Goal: Check status: Check status

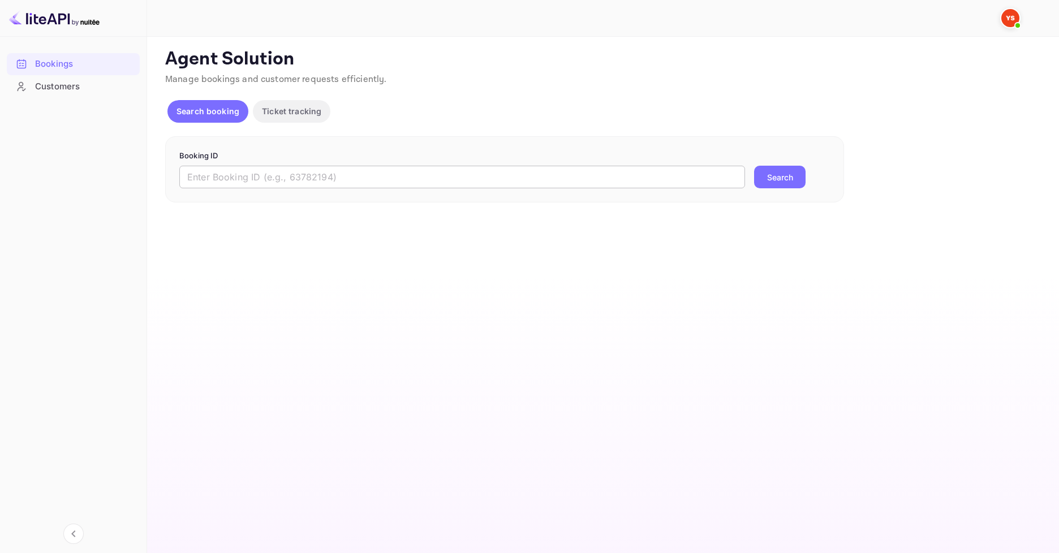
click at [305, 188] on input "text" at bounding box center [461, 177] width 565 height 23
paste input "One of the guests is hospitalized for a serious operation."
type input "One of the guests is hospitalized for a serious operation."
paste input "9329345"
type input "9329345"
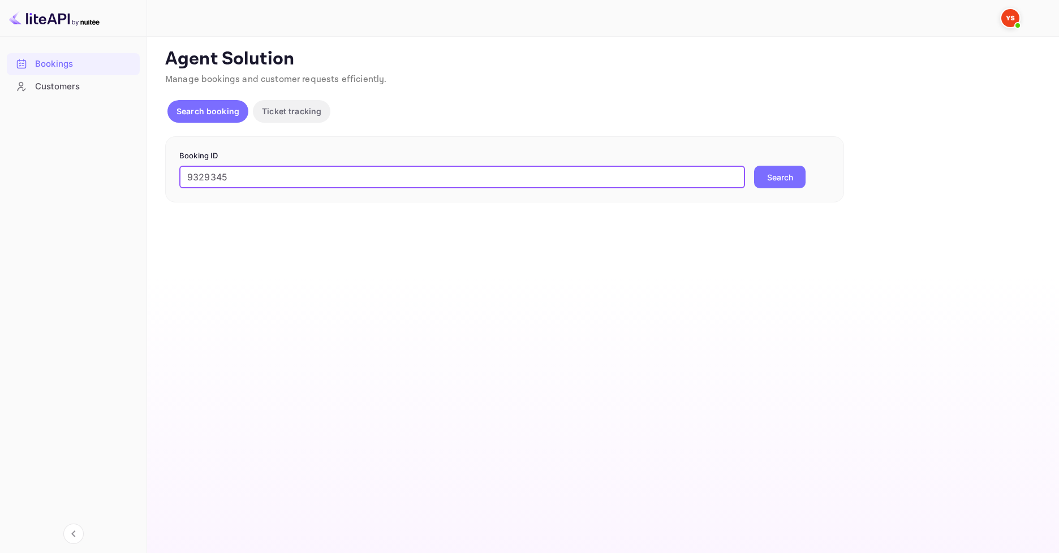
click at [795, 187] on button "Search" at bounding box center [779, 177] width 51 height 23
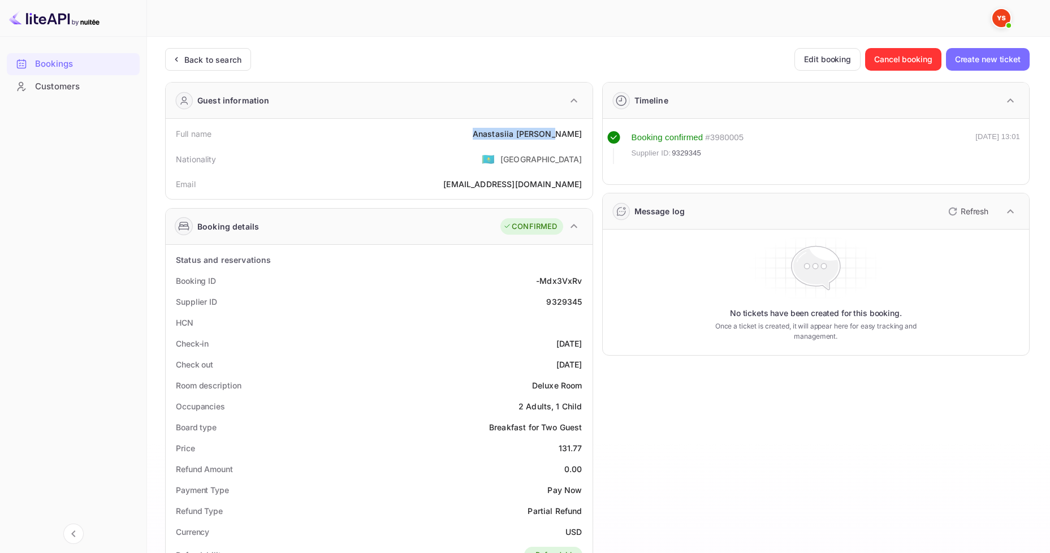
drag, startPoint x: 491, startPoint y: 129, endPoint x: 593, endPoint y: 135, distance: 102.5
click at [593, 135] on div "Guest information Full name [PERSON_NAME] Nationality 🇰🇿 [DEMOGRAPHIC_DATA] Ema…" at bounding box center [593, 485] width 874 height 824
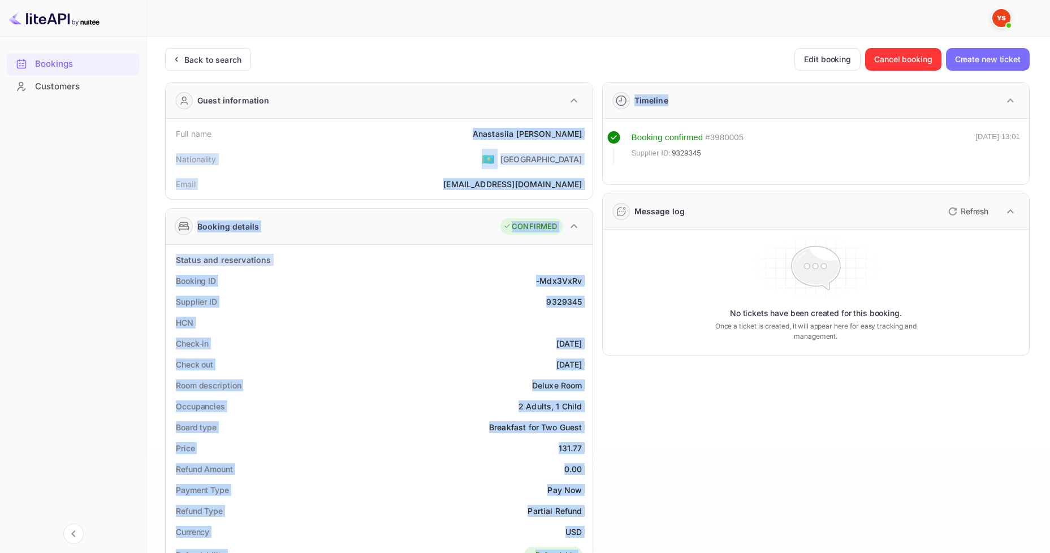
click at [440, 165] on div "Nationality 🇰🇿 [DEMOGRAPHIC_DATA]" at bounding box center [379, 158] width 418 height 29
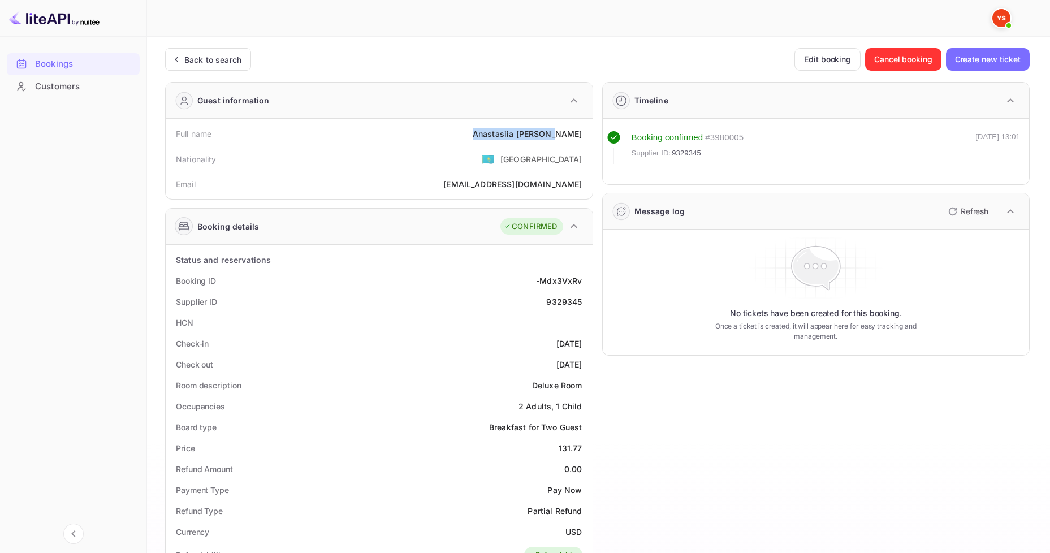
drag, startPoint x: 489, startPoint y: 129, endPoint x: 583, endPoint y: 127, distance: 93.9
click at [583, 127] on div "Full name [PERSON_NAME]" at bounding box center [379, 133] width 418 height 21
copy div "[PERSON_NAME]"
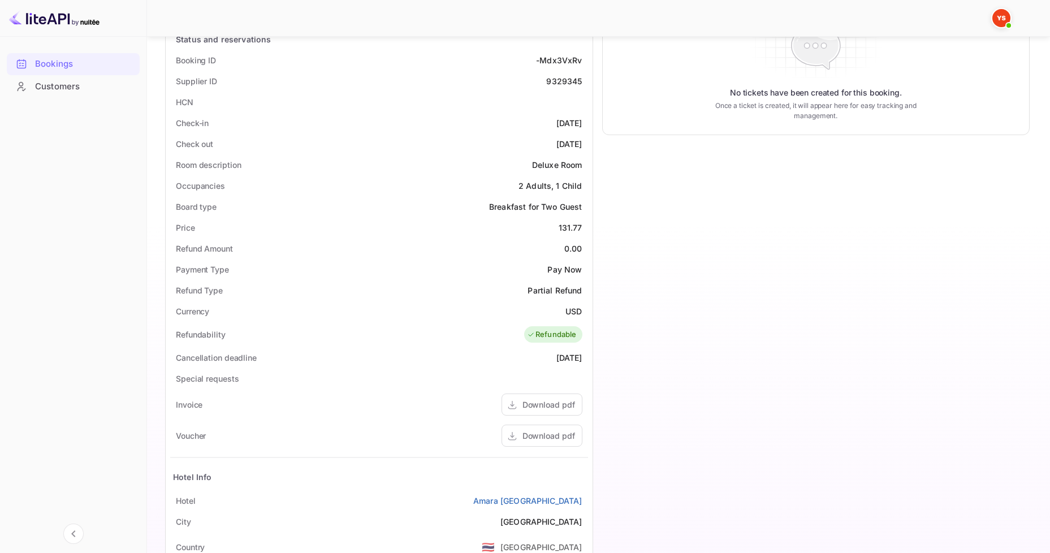
scroll to position [226, 0]
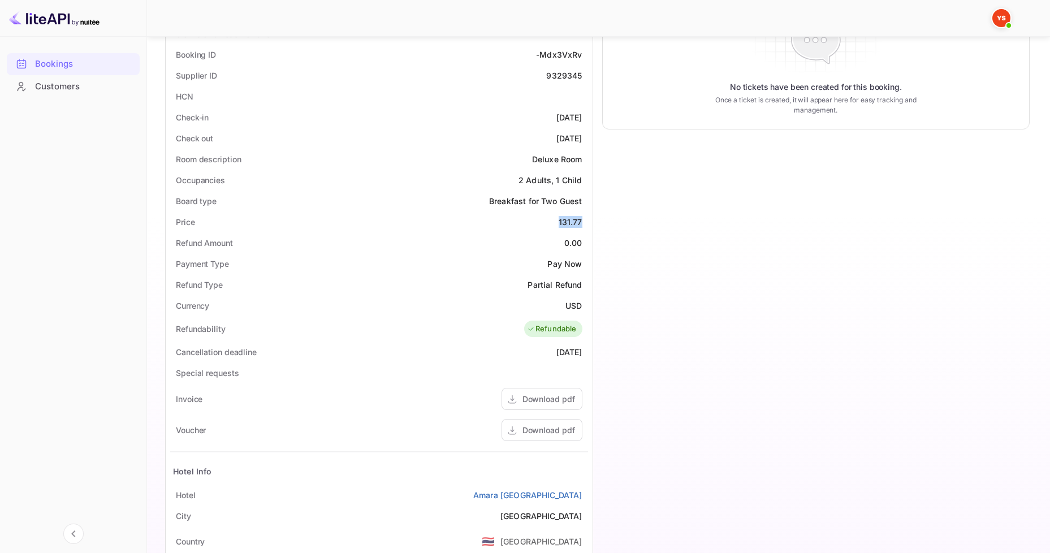
drag, startPoint x: 557, startPoint y: 219, endPoint x: 581, endPoint y: 221, distance: 24.4
click at [581, 221] on div "Price 131.77" at bounding box center [379, 221] width 418 height 21
copy div "131.77"
